Goal: Task Accomplishment & Management: Manage account settings

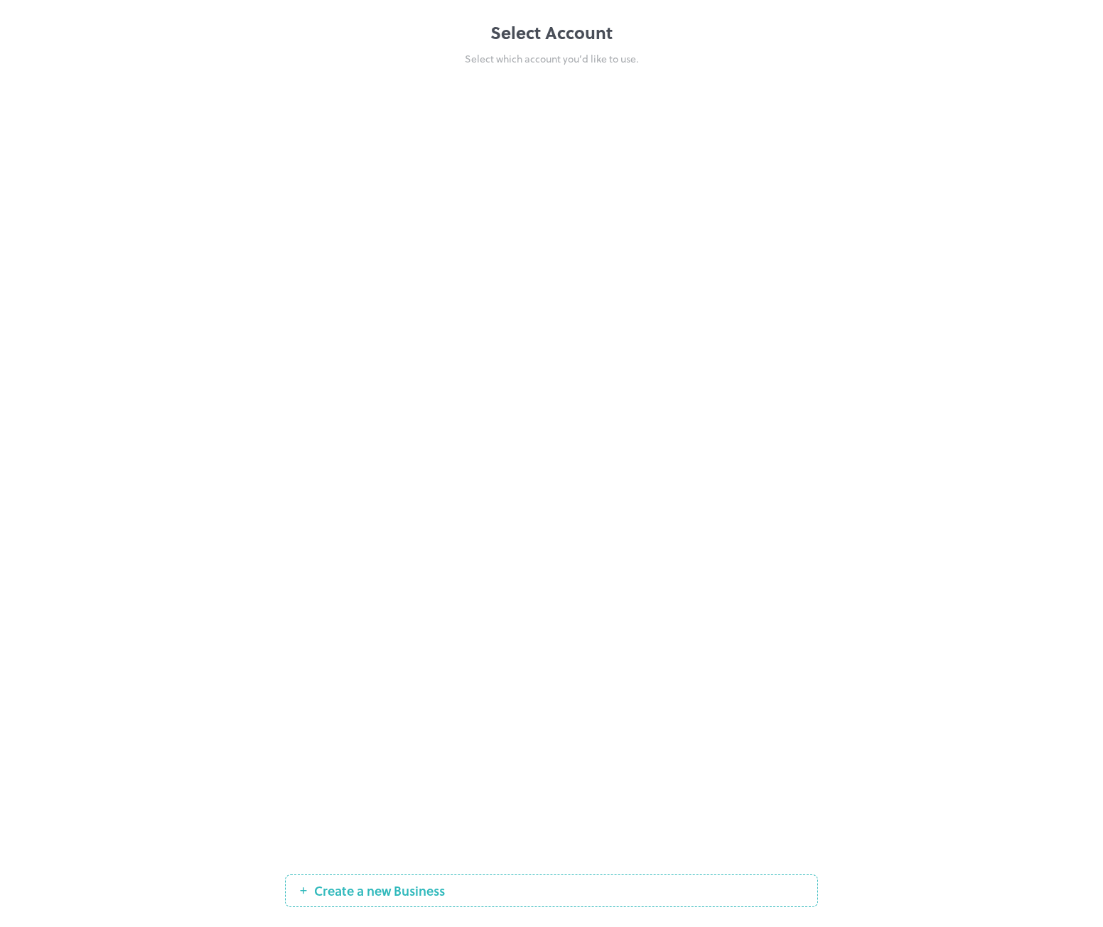
click at [730, 436] on div at bounding box center [551, 474] width 533 height 789
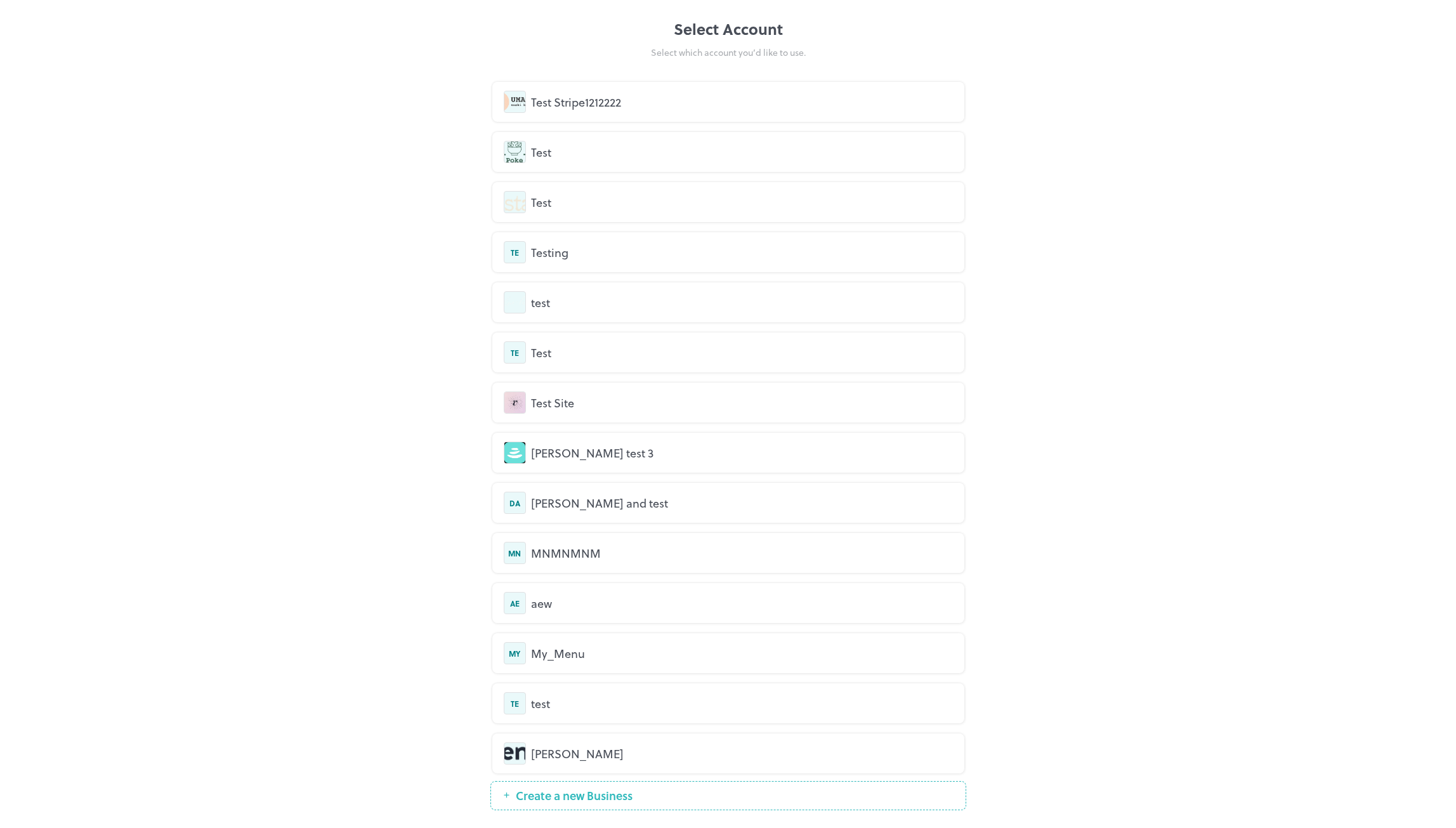
drag, startPoint x: 1061, startPoint y: 231, endPoint x: 1038, endPoint y: 221, distance: 25.1
click at [1061, 231] on div "Select Account Select which account you’d like to use. Test Stripe1212222 Test …" at bounding box center [728, 414] width 1456 height 828
click at [580, 105] on div "Test Stripe1212222" at bounding box center [742, 101] width 422 height 17
